Goal: Task Accomplishment & Management: Manage account settings

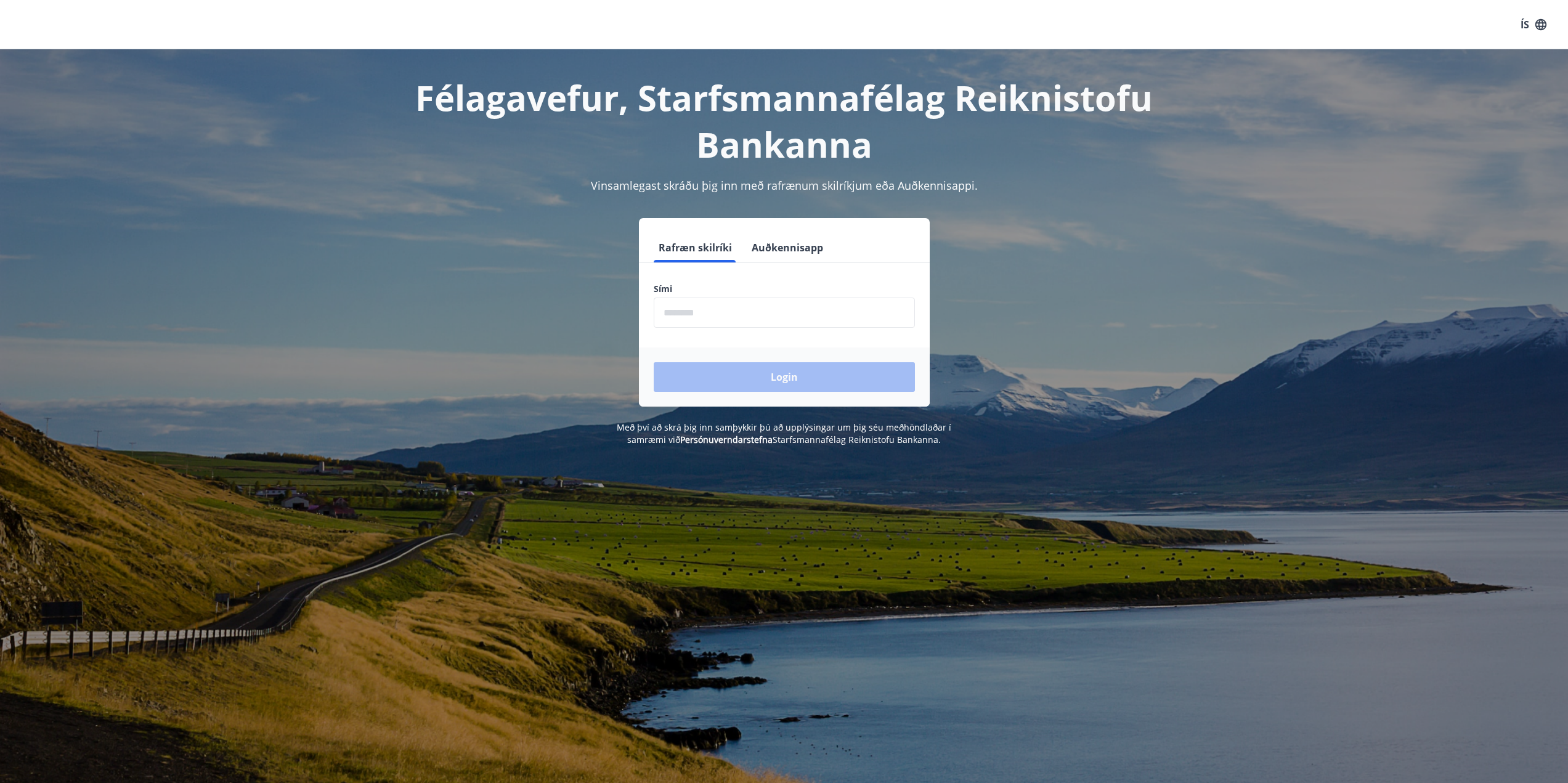
click at [775, 312] on input "phone" at bounding box center [784, 312] width 261 height 30
type input "********"
click at [725, 369] on button "Login" at bounding box center [784, 377] width 261 height 30
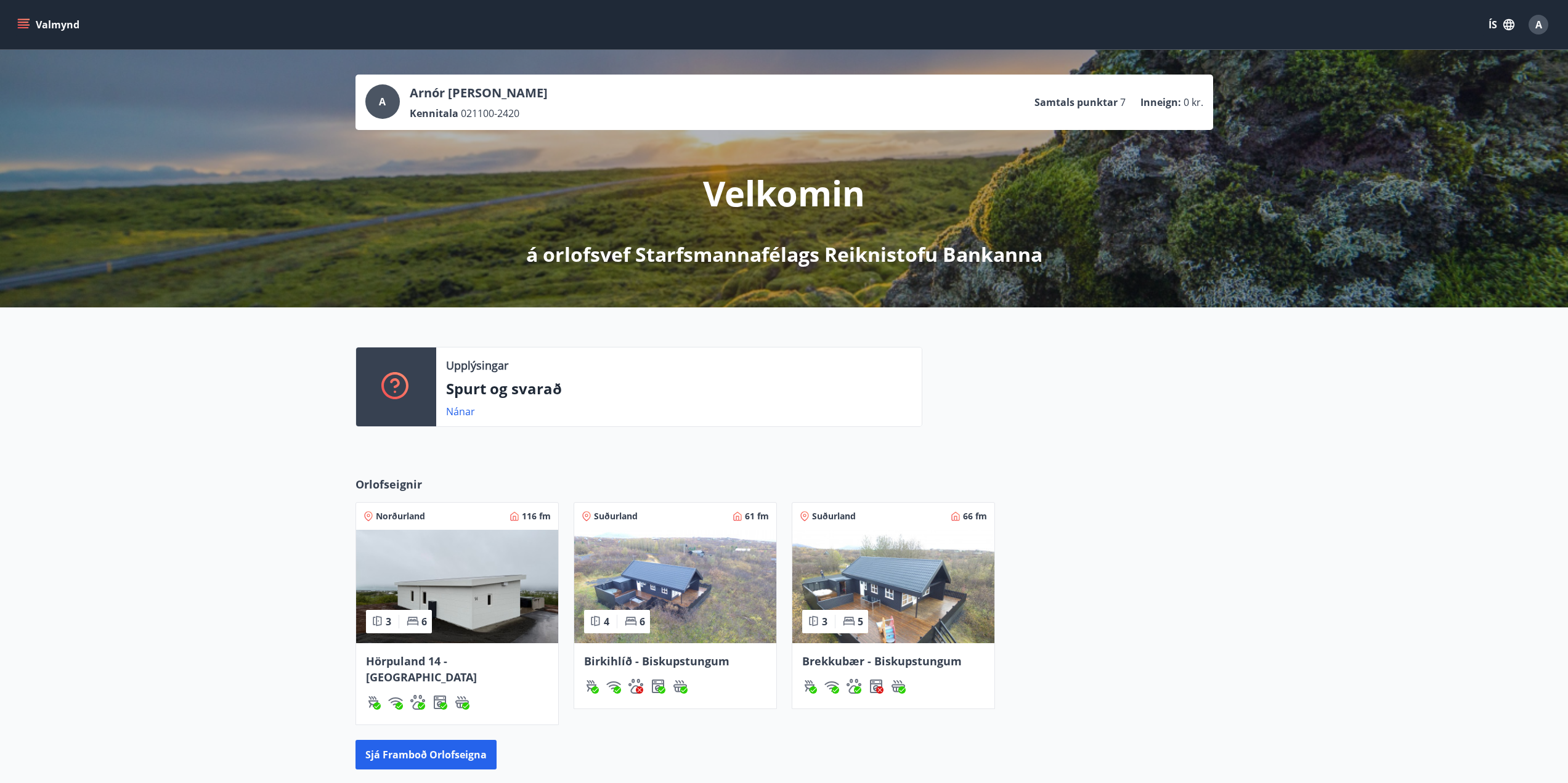
click at [70, 28] on button "Valmynd" at bounding box center [50, 24] width 70 height 22
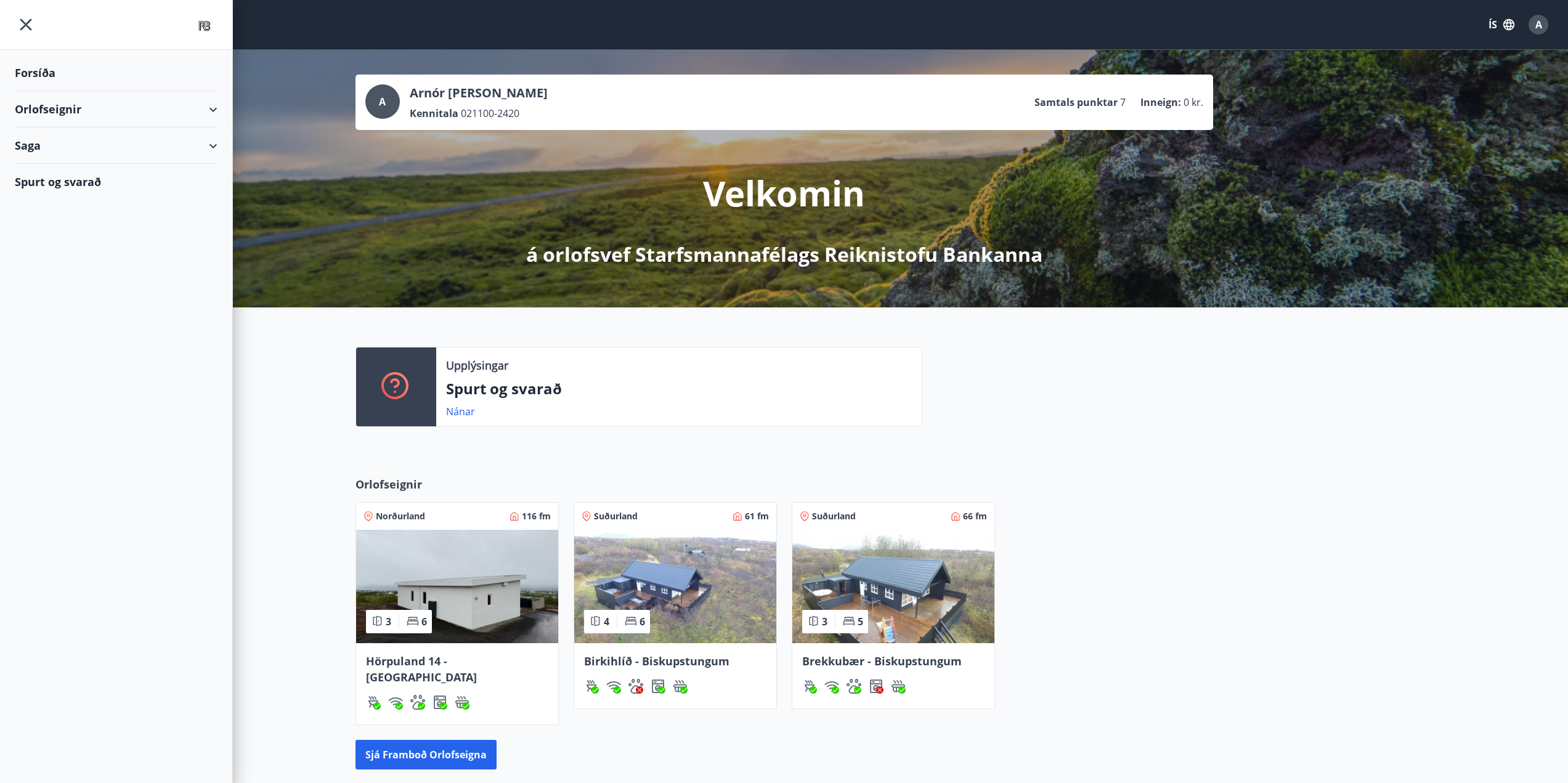
click at [209, 101] on div "Orlofseignir" at bounding box center [116, 109] width 203 height 36
click at [45, 68] on div "Forsíða" at bounding box center [116, 73] width 203 height 36
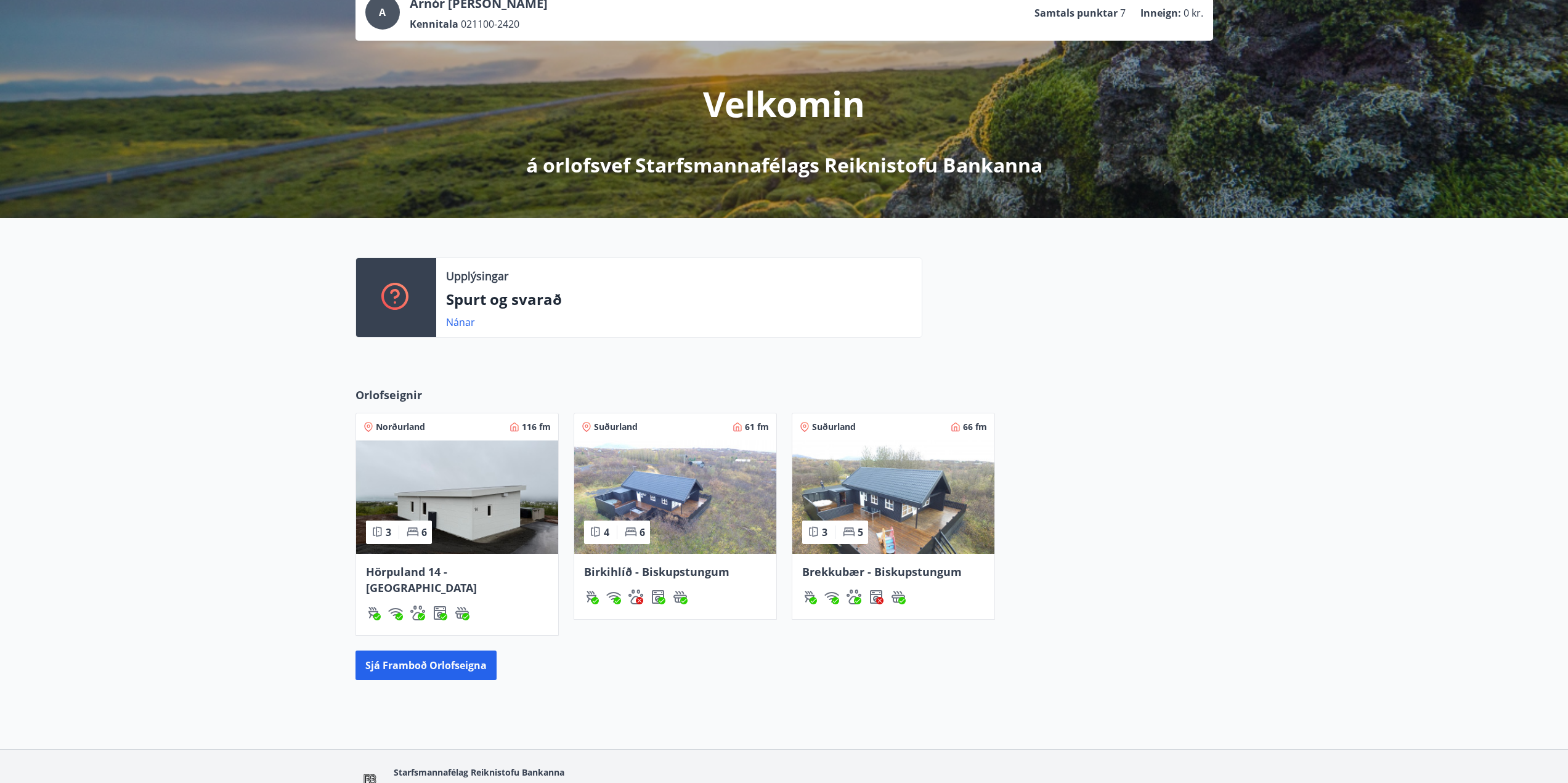
scroll to position [143, 0]
